Goal: Transaction & Acquisition: Purchase product/service

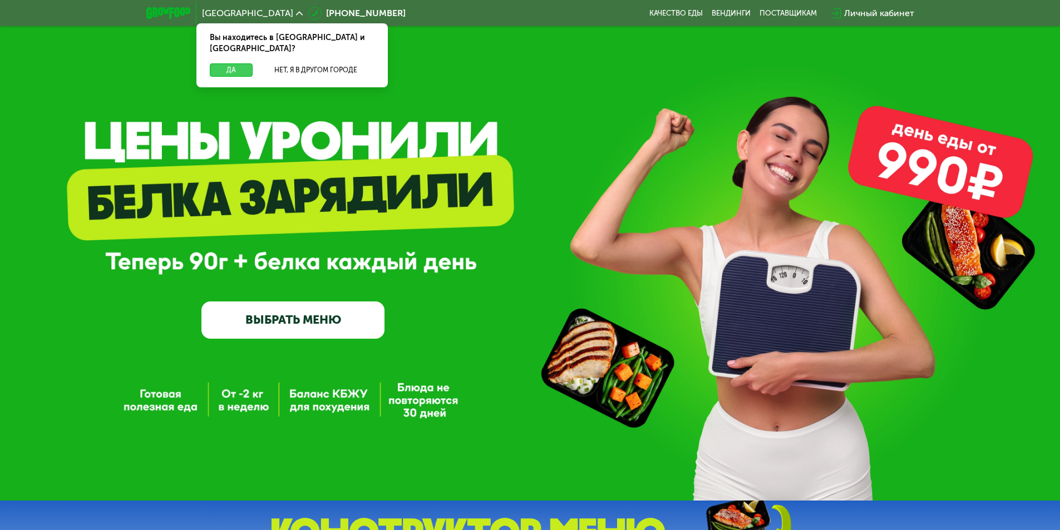
click at [212, 63] on button "Да" at bounding box center [231, 69] width 43 height 13
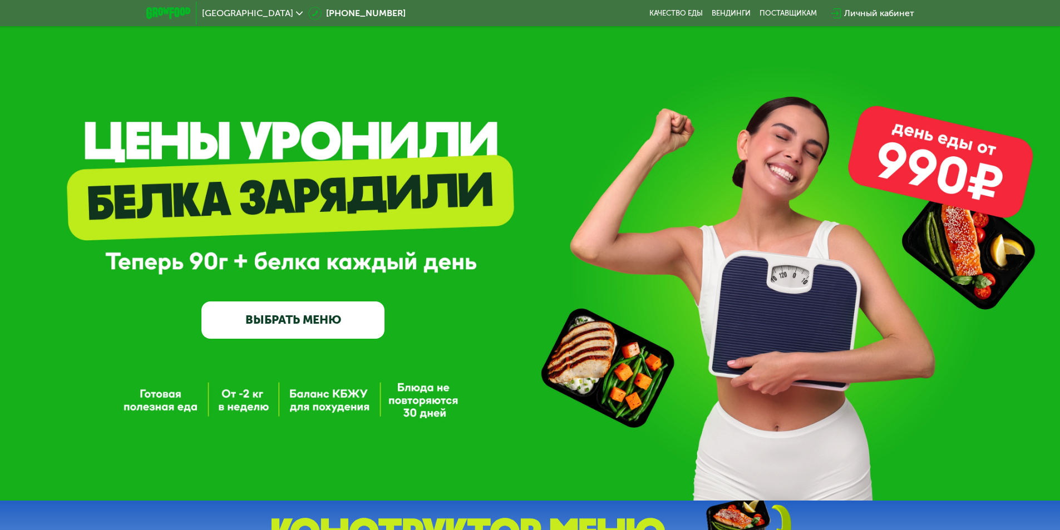
click at [597, 13] on div "[GEOGRAPHIC_DATA] [PHONE_NUMBER] Качество еды [PERSON_NAME] поставщикам Личный …" at bounding box center [530, 13] width 779 height 24
click at [322, 331] on link "ВЫБРАТЬ МЕНЮ" at bounding box center [292, 320] width 183 height 37
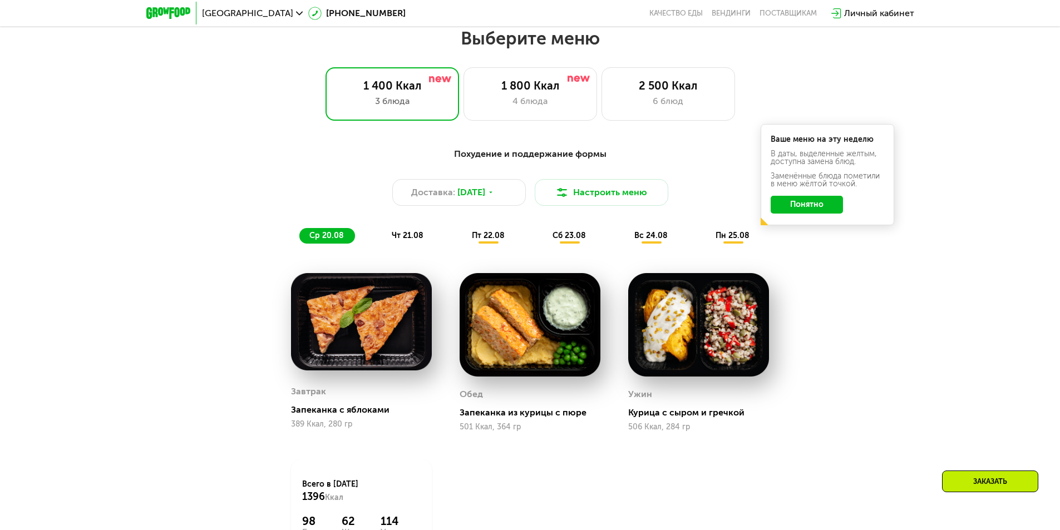
scroll to position [601, 0]
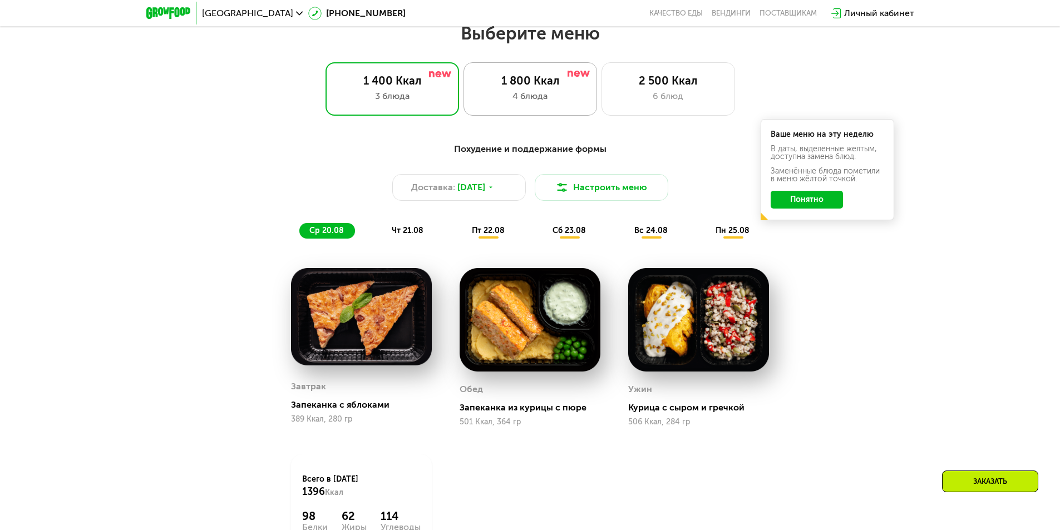
click at [499, 94] on div "4 блюда" at bounding box center [530, 96] width 110 height 13
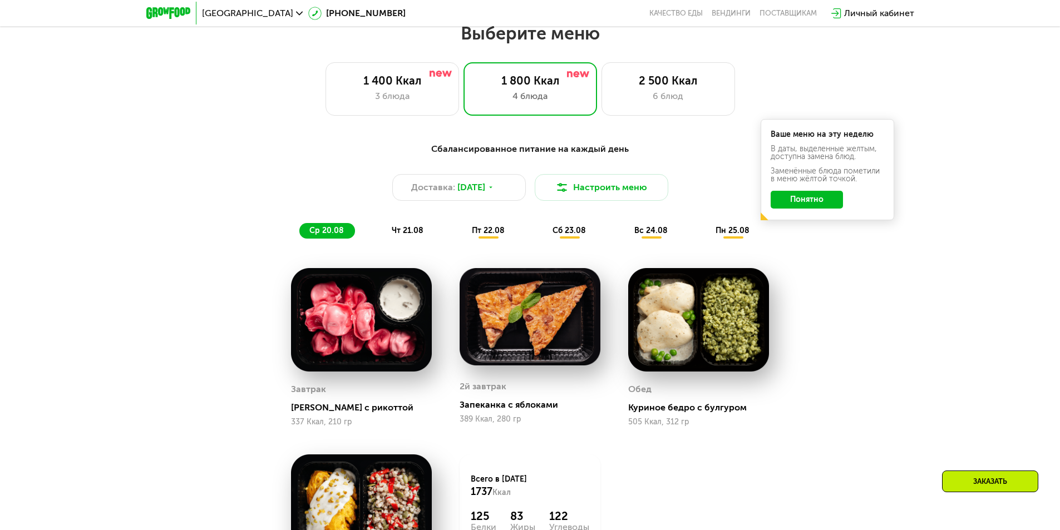
click at [197, 261] on div "Сбалансированное питание на каждый день Доставка: [DATE] Настроить меню ср 20.0…" at bounding box center [531, 398] width 686 height 524
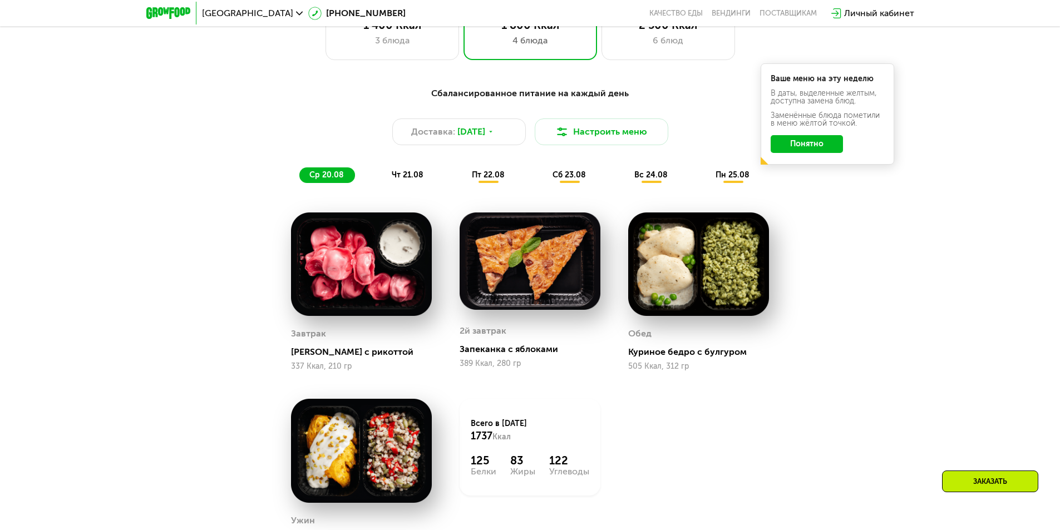
click at [200, 256] on div "Сбалансированное питание на каждый день Доставка: [DATE] Настроить меню ср 20.0…" at bounding box center [531, 342] width 686 height 524
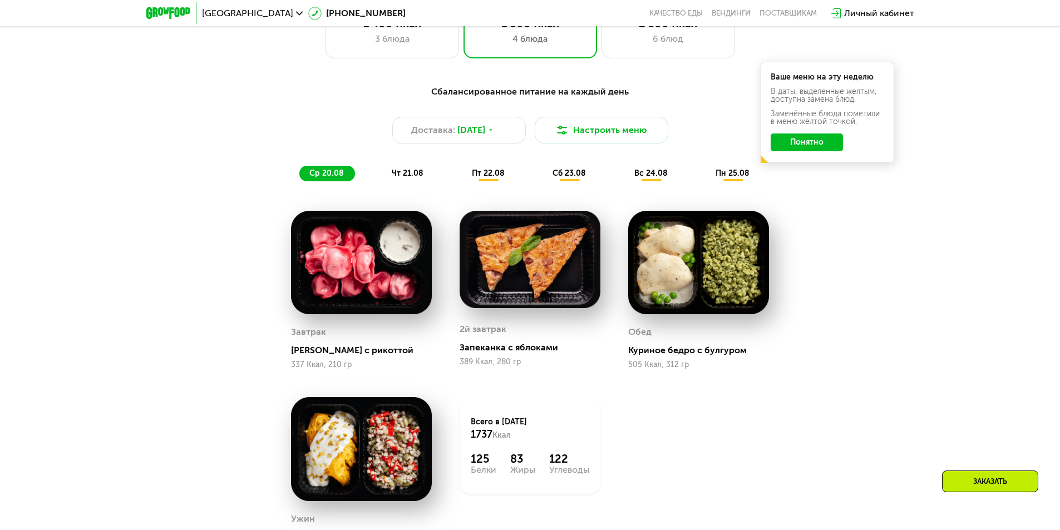
scroll to position [657, 0]
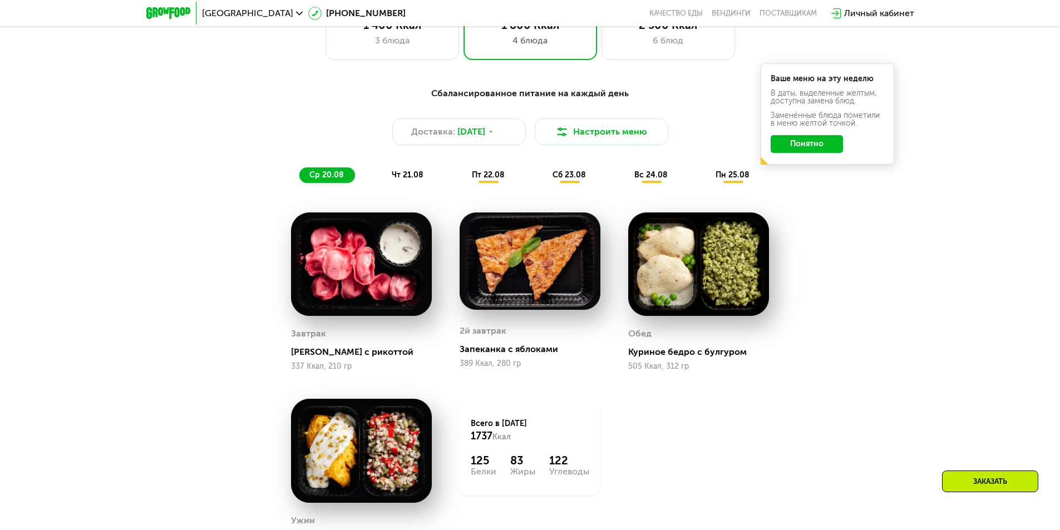
click at [199, 254] on div "Сбалансированное питание на каждый день Доставка: [DATE] Настроить меню ср 20.0…" at bounding box center [531, 342] width 686 height 524
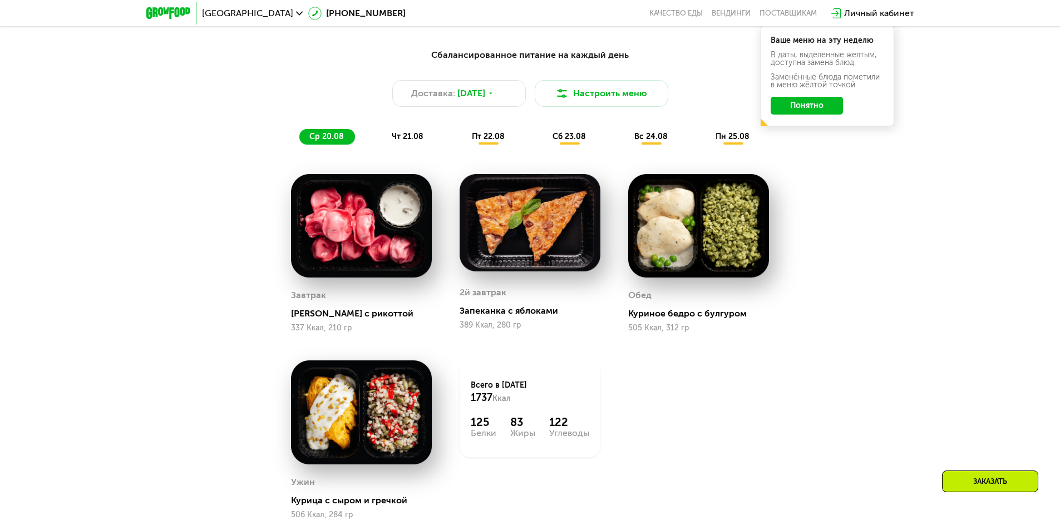
scroll to position [712, 0]
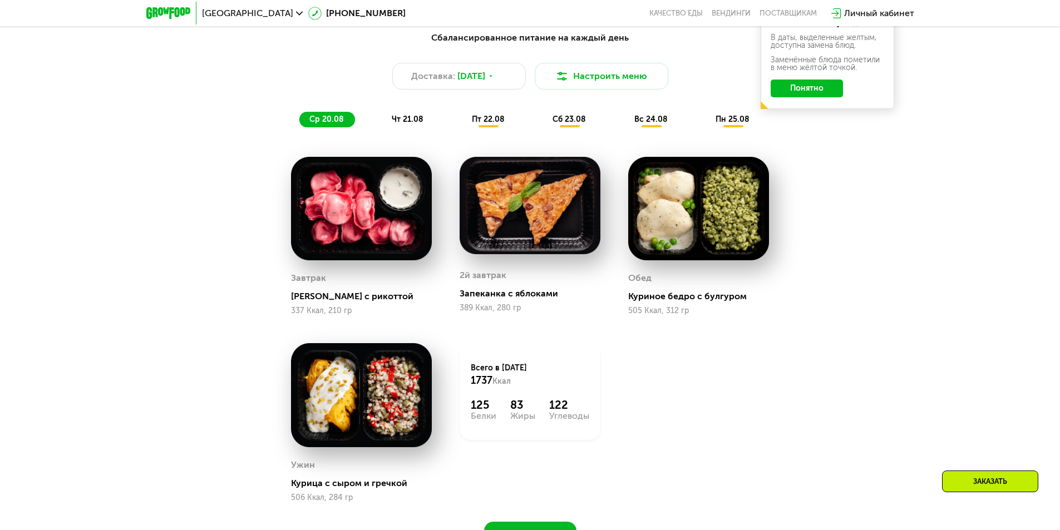
click at [334, 245] on img at bounding box center [361, 209] width 141 height 104
click at [206, 274] on div "Сбалансированное питание на каждый день Доставка: [DATE] Настроить меню ср 20.0…" at bounding box center [531, 286] width 686 height 524
click at [462, 117] on div "чт 21.08" at bounding box center [489, 120] width 54 height 16
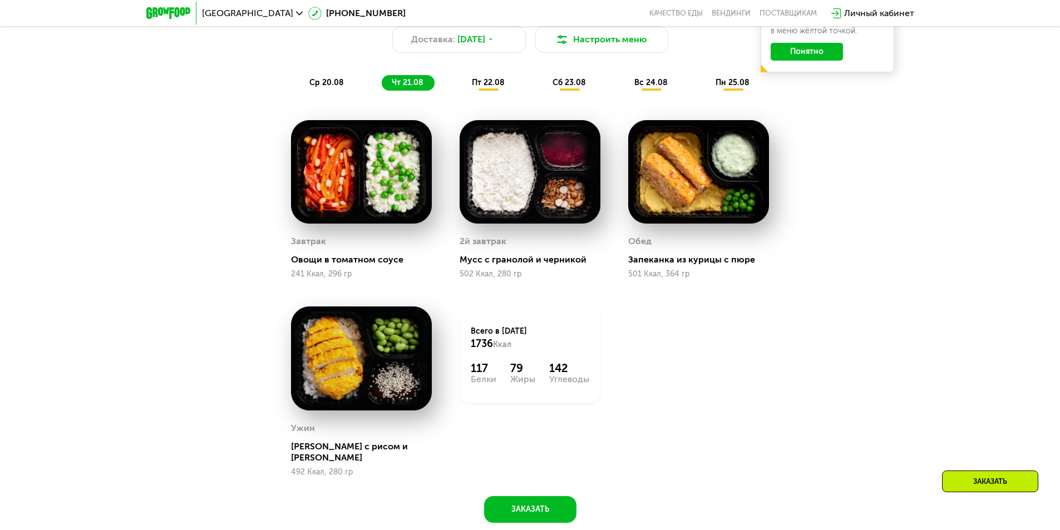
scroll to position [768, 0]
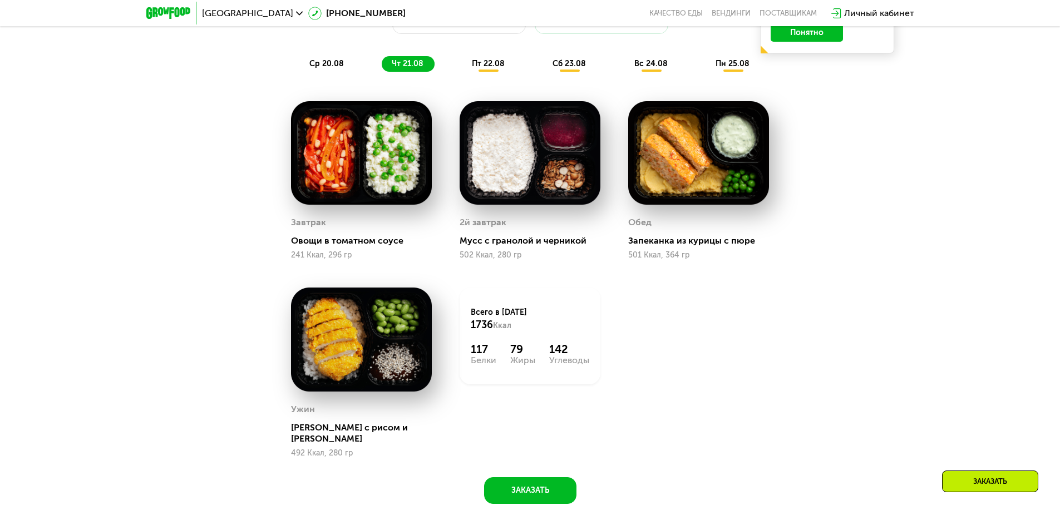
click at [828, 314] on div "Сбалансированное питание на каждый день Доставка: [DATE] Настроить меню ср 20.0…" at bounding box center [531, 236] width 686 height 535
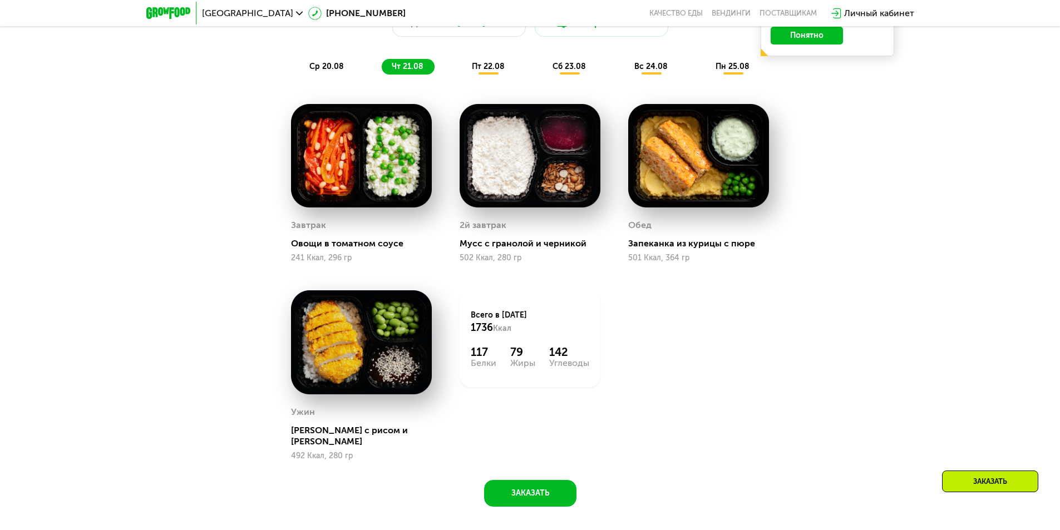
drag, startPoint x: 899, startPoint y: 298, endPoint x: 897, endPoint y: 288, distance: 10.2
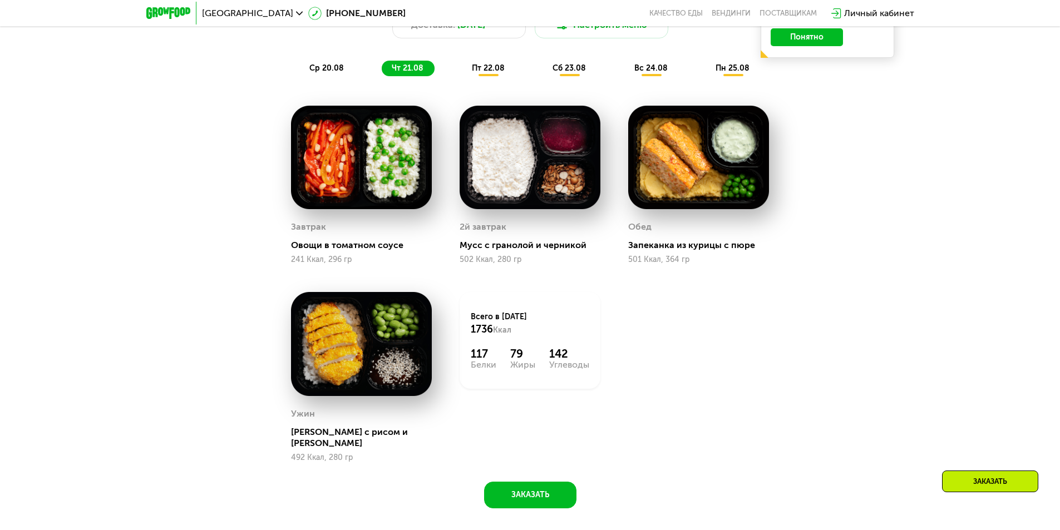
click at [897, 289] on div "Сбалансированное питание на каждый день Доставка: [DATE] Настроить меню ср 20.0…" at bounding box center [530, 250] width 1060 height 572
click at [488, 73] on span "пт 22.08" at bounding box center [488, 67] width 33 height 9
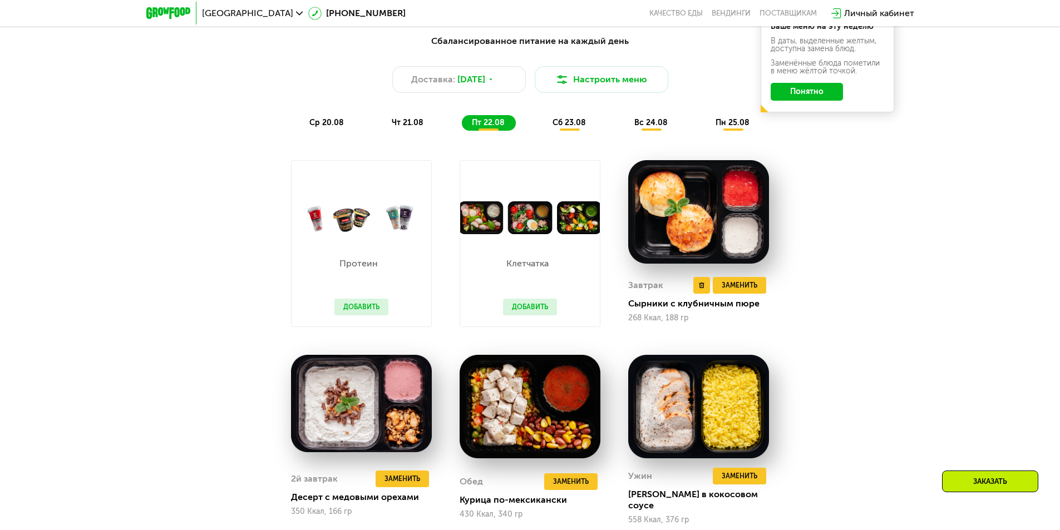
scroll to position [708, 0]
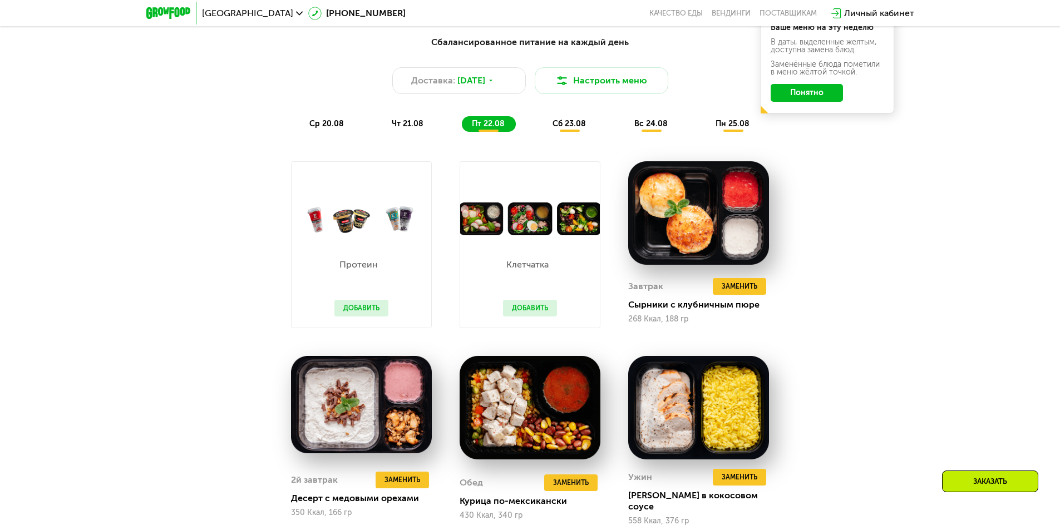
click at [576, 129] on span "сб 23.08" at bounding box center [569, 123] width 33 height 9
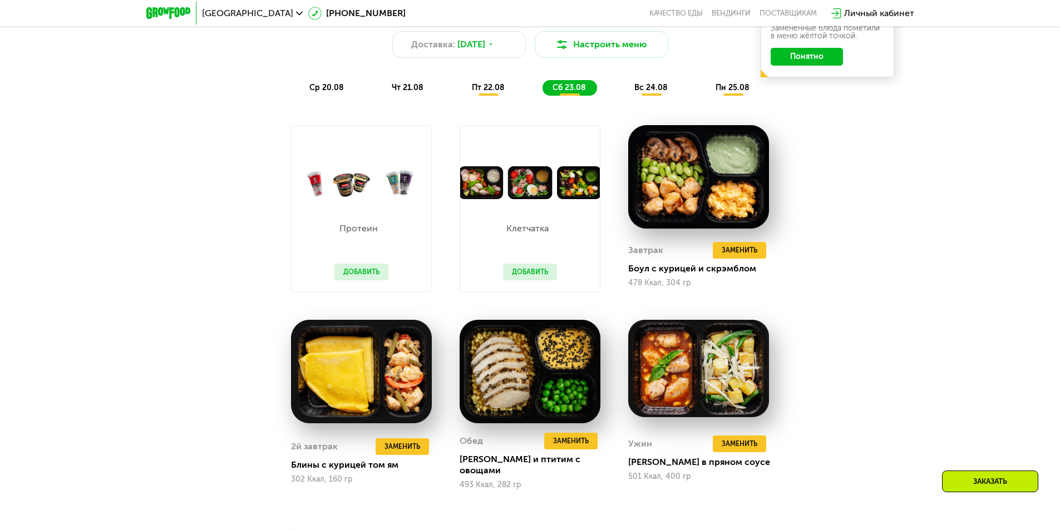
scroll to position [764, 0]
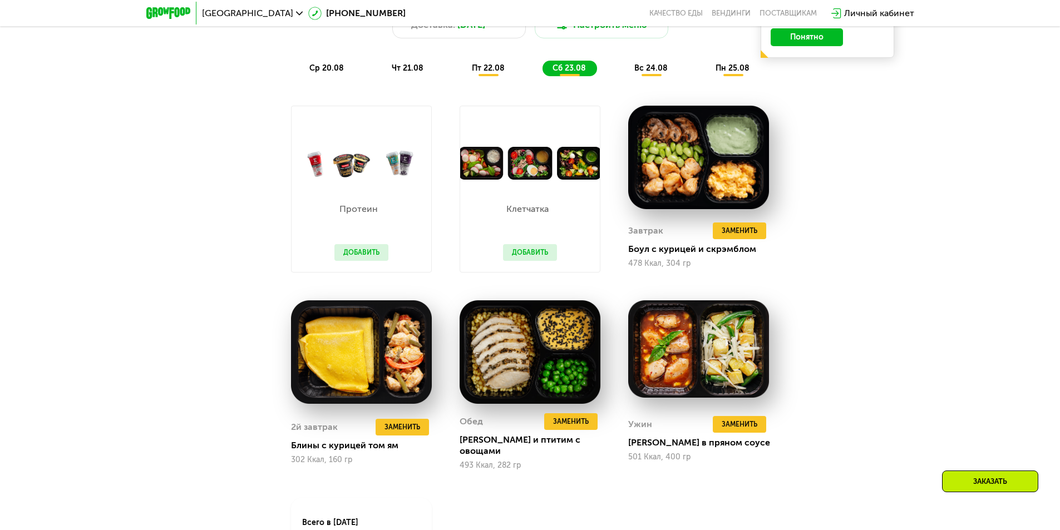
click at [864, 169] on div "Сбалансированное питание на каждый день Доставка: [DATE] Настроить меню ср 20.0…" at bounding box center [531, 307] width 686 height 668
click at [743, 233] on span "Заменить" at bounding box center [740, 230] width 36 height 11
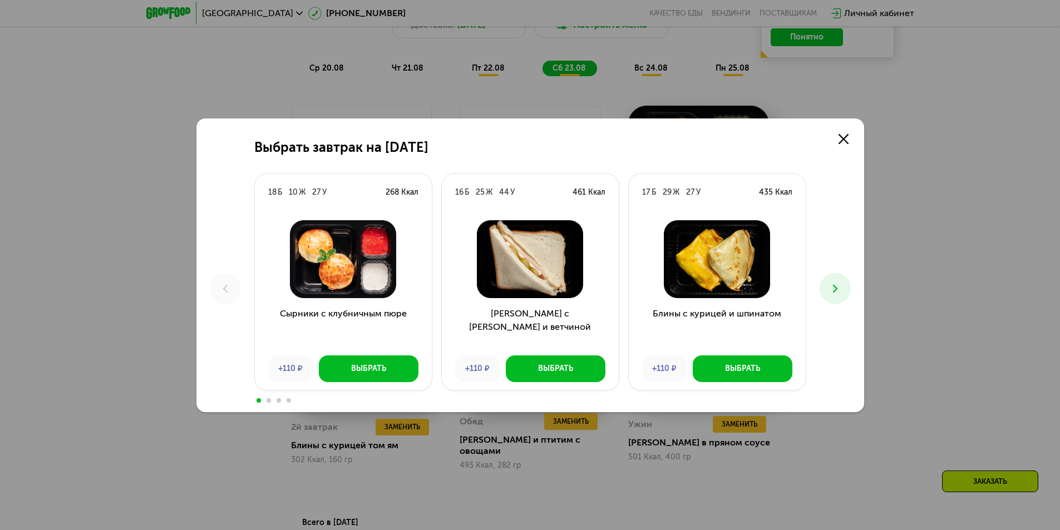
click at [932, 205] on div "Выбрать завтрак на [DATE] Б 10 Ж 27 У 268 Ккал Сырники с клубничным пюре +110 ₽…" at bounding box center [530, 265] width 1060 height 530
click at [844, 135] on icon at bounding box center [844, 139] width 10 height 10
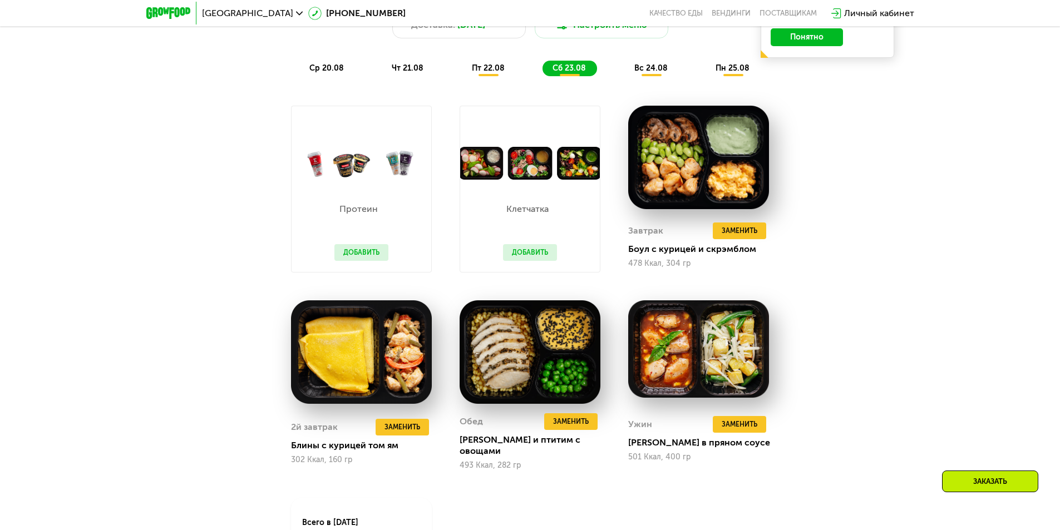
click at [908, 221] on div "Сбалансированное питание на каждый день Доставка: [DATE] Настроить меню ср 20.0…" at bounding box center [530, 316] width 1060 height 705
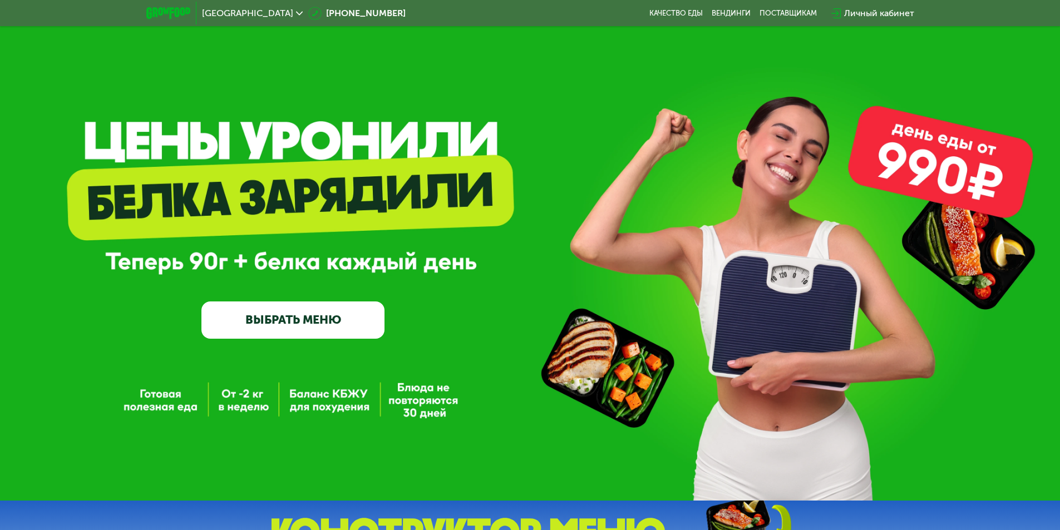
click at [569, 11] on div "[GEOGRAPHIC_DATA] [PHONE_NUMBER] Качество еды [PERSON_NAME] поставщикам Личный …" at bounding box center [530, 13] width 779 height 24
click at [355, 335] on link "ВЫБРАТЬ МЕНЮ" at bounding box center [292, 320] width 183 height 37
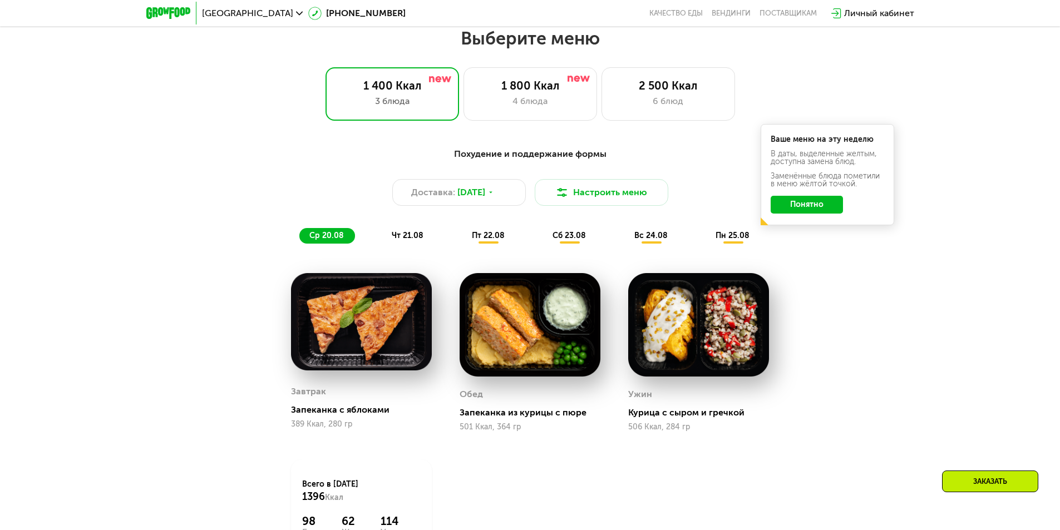
scroll to position [601, 0]
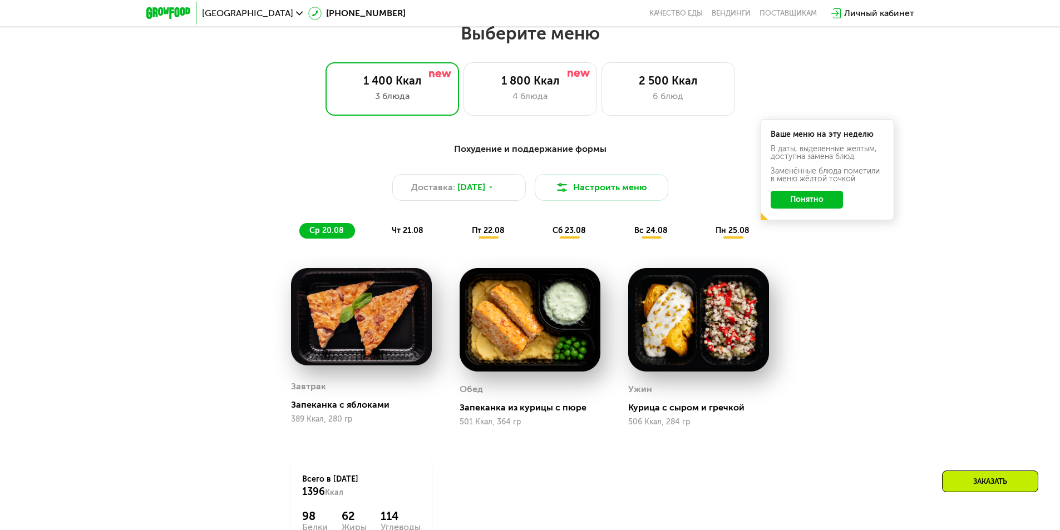
click at [200, 221] on div "Похудение и поддержание формы Доставка: 19 авг, вт Настроить меню ср 20.08 чт 2…" at bounding box center [530, 191] width 672 height 110
click at [602, 73] on div "1 800 Ккал 4 блюда" at bounding box center [669, 88] width 134 height 53
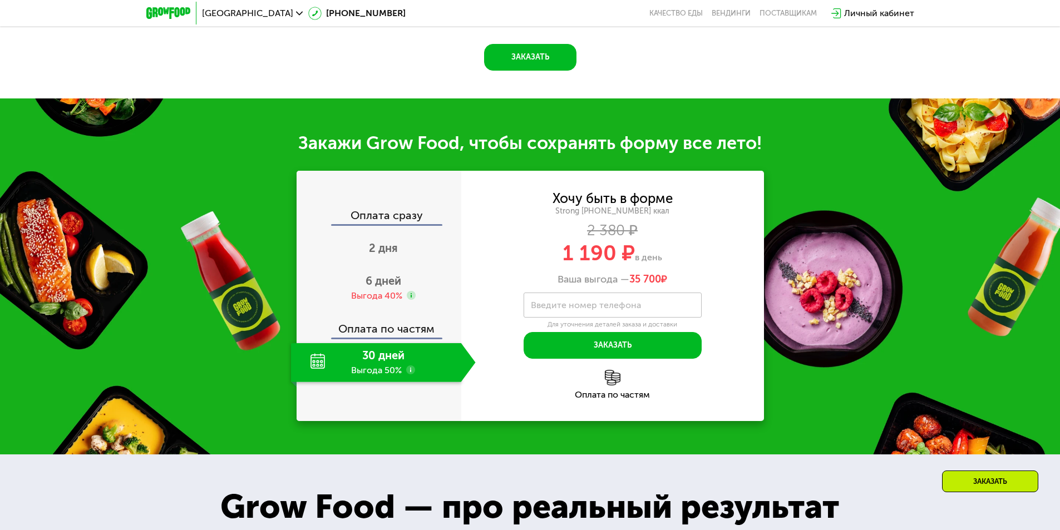
scroll to position [1218, 0]
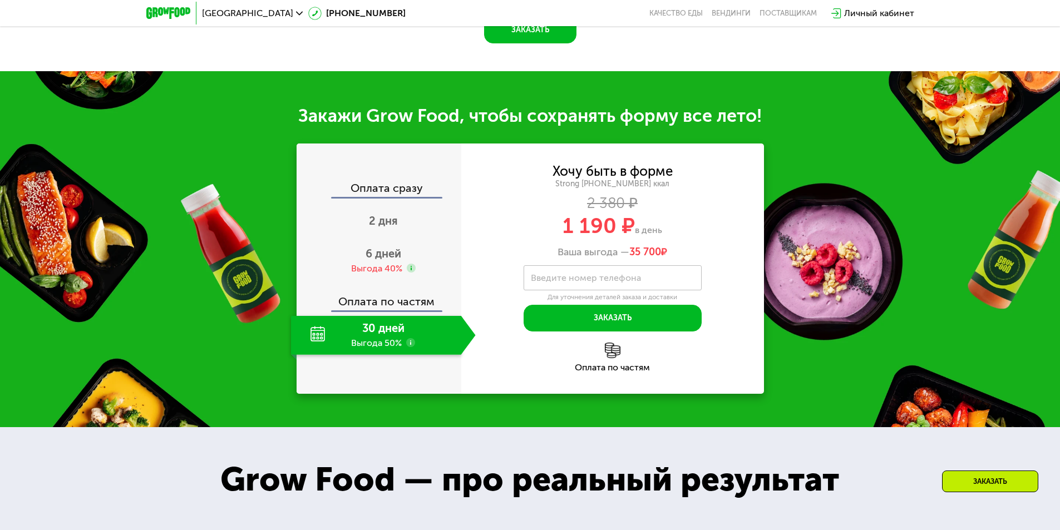
click at [757, 259] on div "Ваша выгода — 35 700 ₽" at bounding box center [612, 253] width 303 height 12
click at [753, 259] on div "Ваша выгода — 35 700 ₽" at bounding box center [612, 253] width 303 height 12
click at [752, 259] on div "Ваша выгода — 35 700 ₽" at bounding box center [612, 253] width 303 height 12
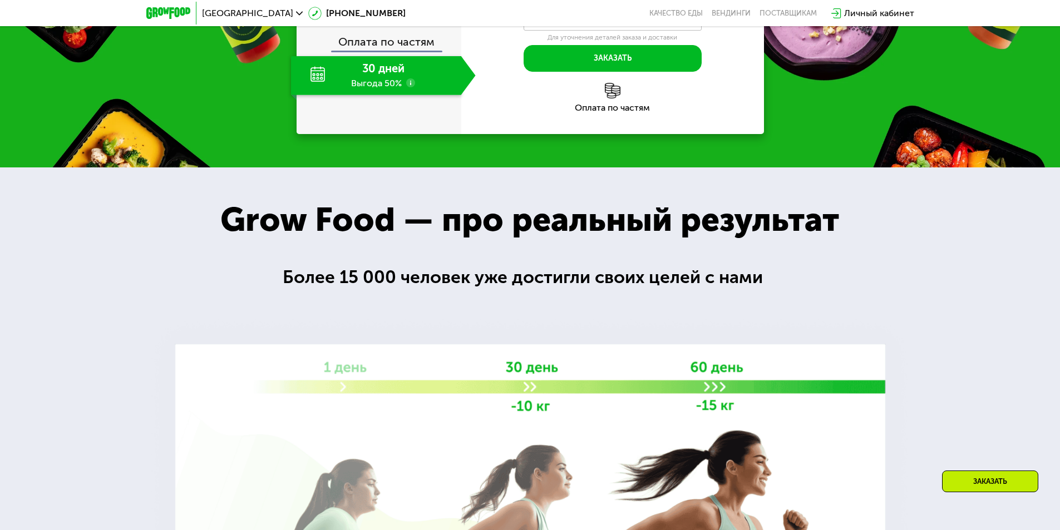
scroll to position [1496, 0]
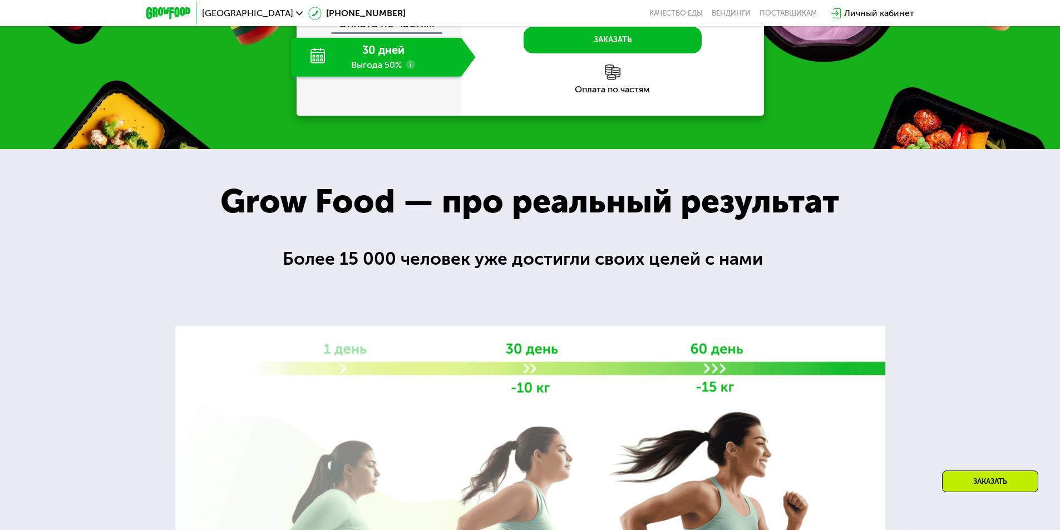
click at [835, 250] on div at bounding box center [530, 422] width 1060 height 547
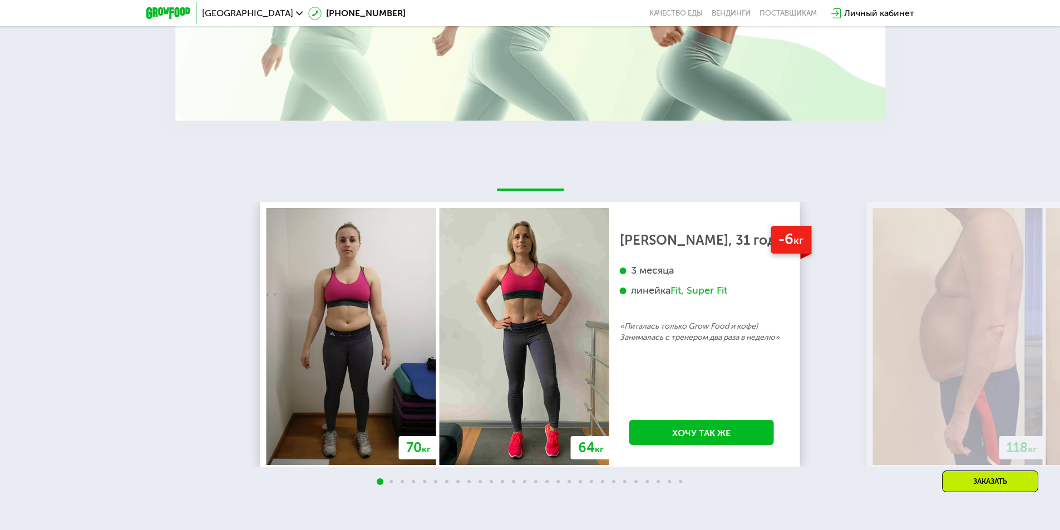
scroll to position [2108, 0]
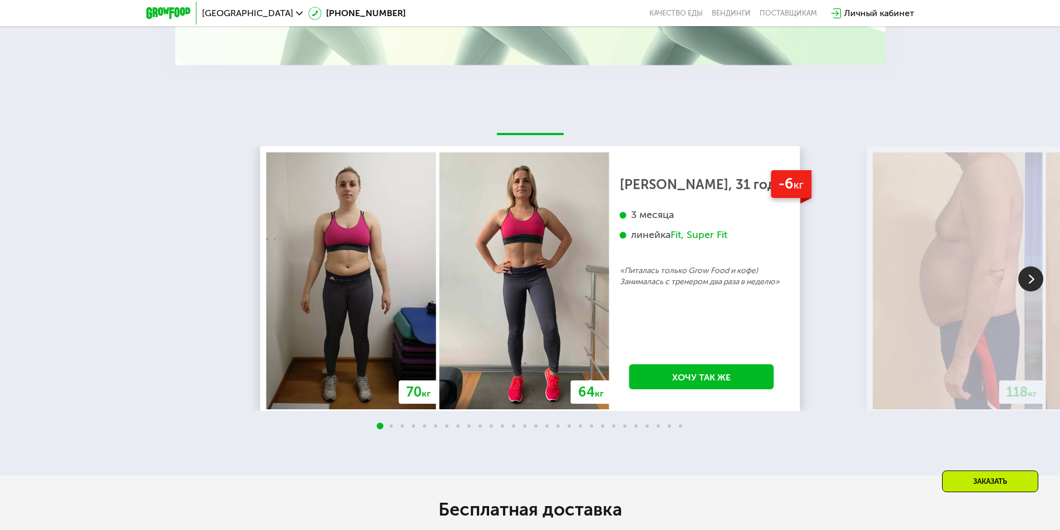
click at [1028, 276] on img at bounding box center [1031, 279] width 25 height 25
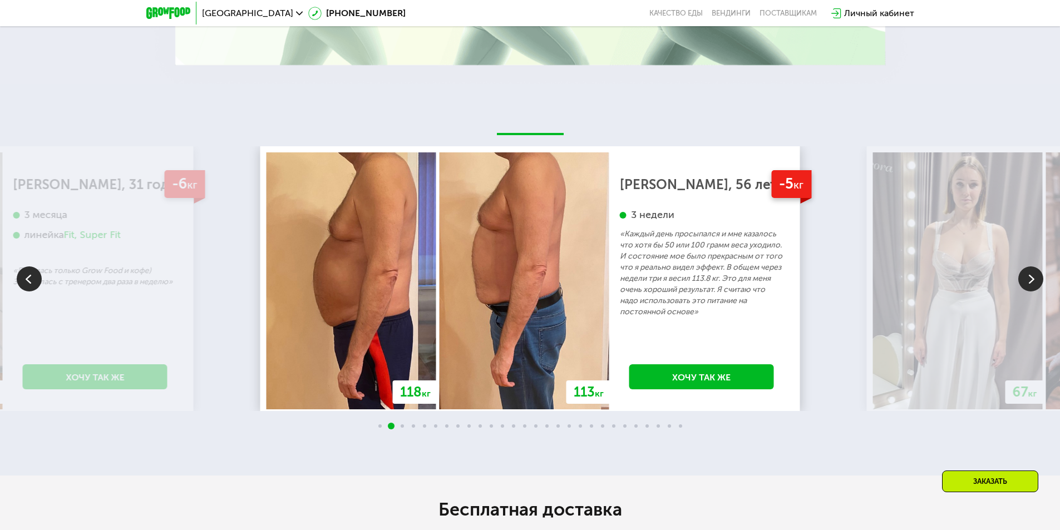
click at [1027, 276] on img at bounding box center [1031, 279] width 25 height 25
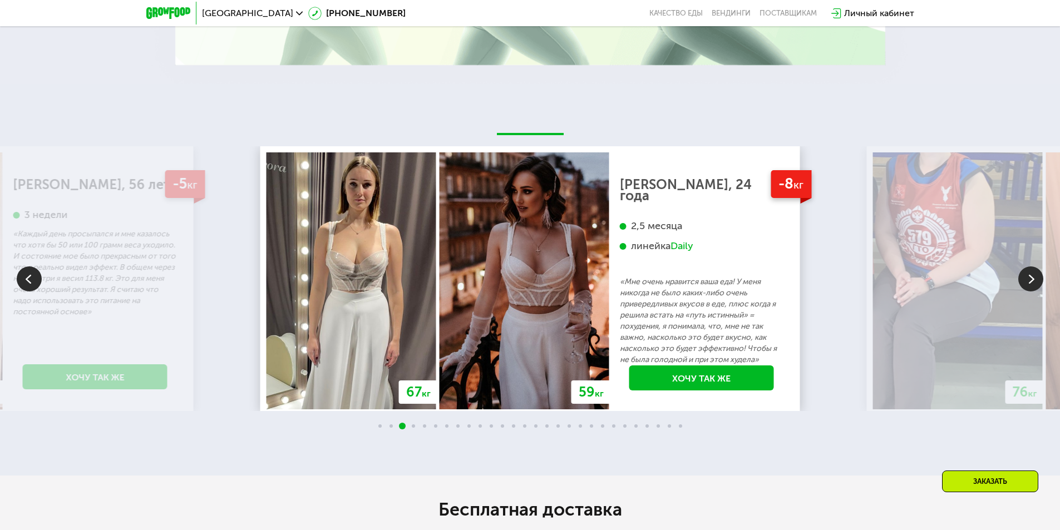
click at [1026, 276] on img at bounding box center [1031, 279] width 25 height 25
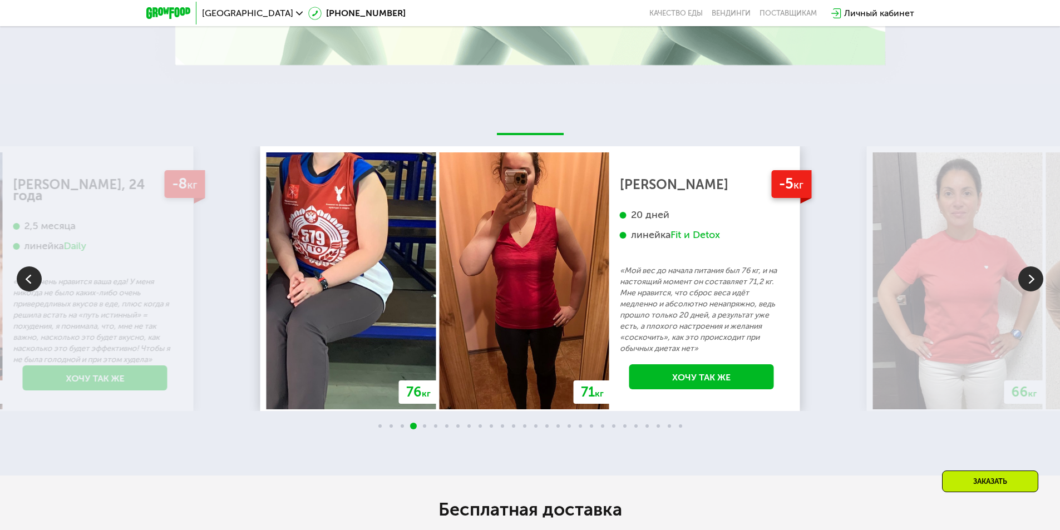
click at [1026, 276] on img at bounding box center [1031, 279] width 25 height 25
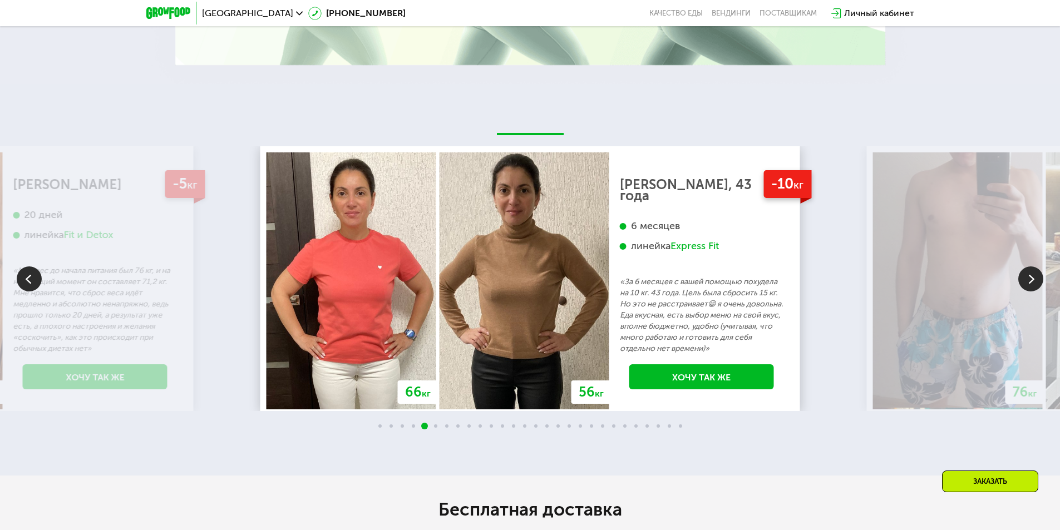
click at [1025, 275] on img at bounding box center [1031, 279] width 25 height 25
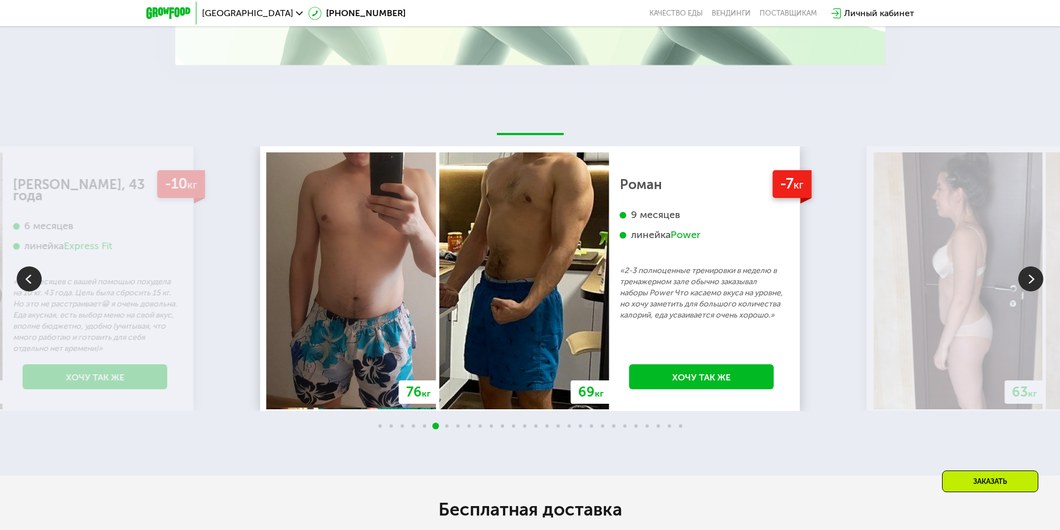
click at [1025, 274] on img at bounding box center [1031, 279] width 25 height 25
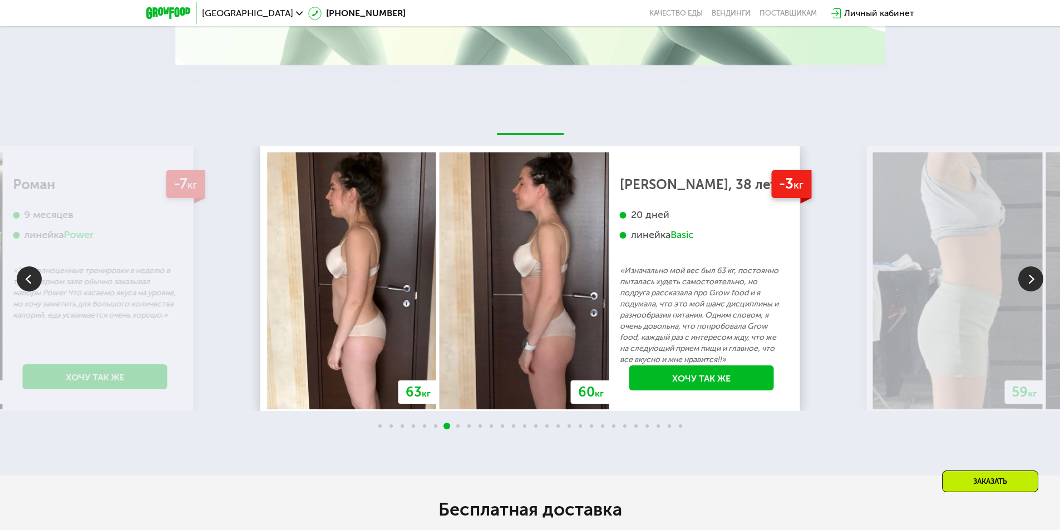
click at [1025, 274] on img at bounding box center [1031, 279] width 25 height 25
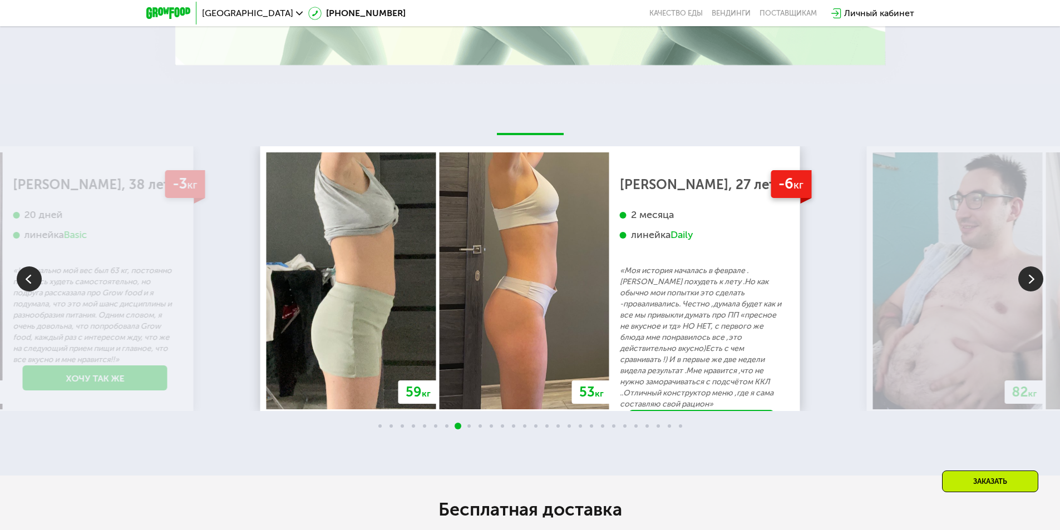
click at [1024, 277] on img at bounding box center [1031, 279] width 25 height 25
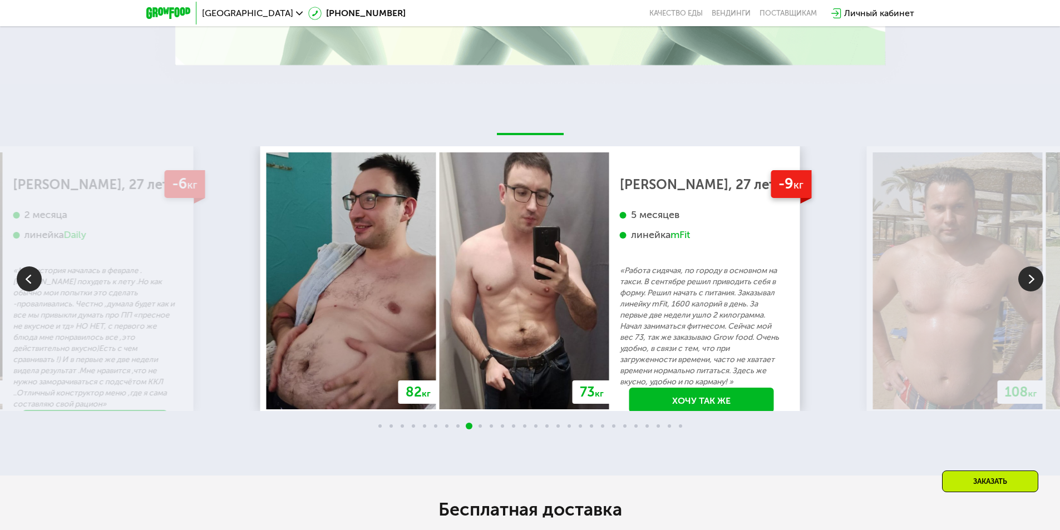
click at [1025, 277] on img at bounding box center [1031, 279] width 25 height 25
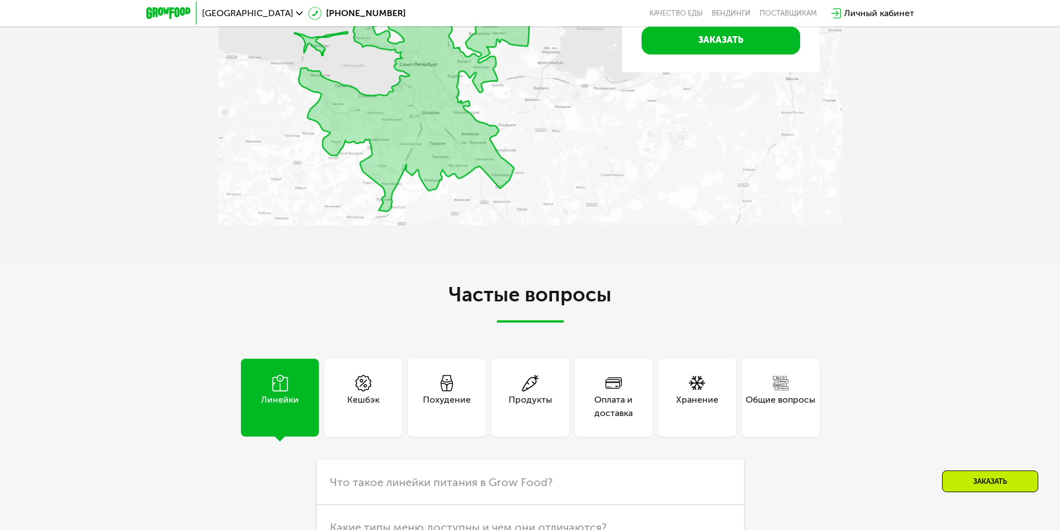
scroll to position [2943, 0]
